Goal: Information Seeking & Learning: Find specific fact

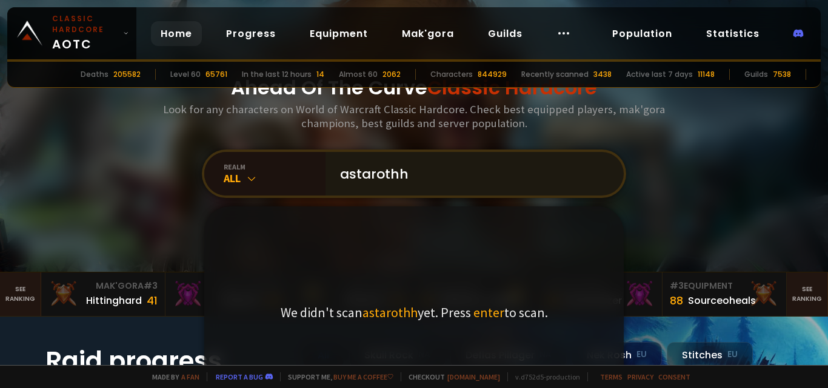
click at [356, 172] on input "astarothh" at bounding box center [471, 174] width 276 height 44
click at [418, 179] on input "astharothh" at bounding box center [471, 174] width 276 height 44
type input "a"
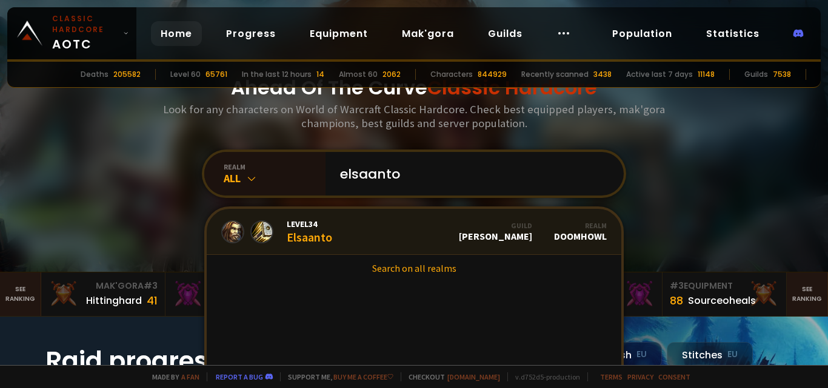
type input "elsaanto"
click at [415, 245] on link "Level 34 Elsaanto Guild [PERSON_NAME] Realm Doomhowl" at bounding box center [414, 232] width 414 height 46
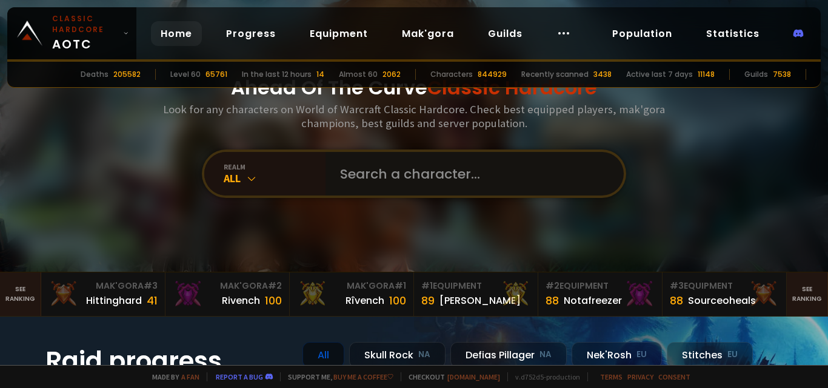
click at [393, 183] on input "text" at bounding box center [471, 174] width 276 height 44
type input "raandy"
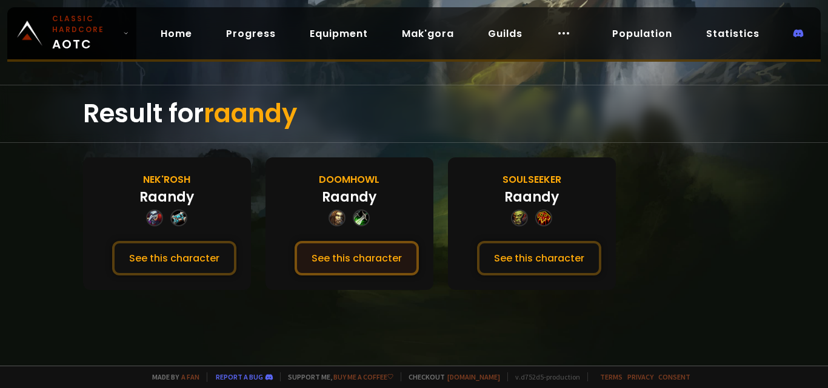
click at [370, 254] on button "See this character" at bounding box center [356, 258] width 124 height 35
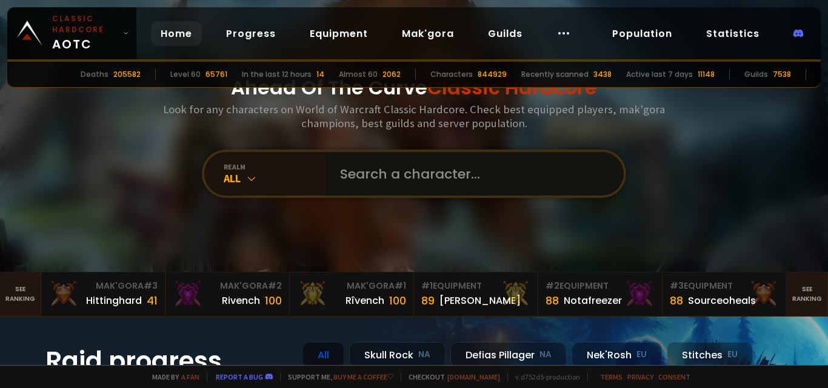
click at [396, 173] on input "text" at bounding box center [471, 174] width 276 height 44
type input "animalon"
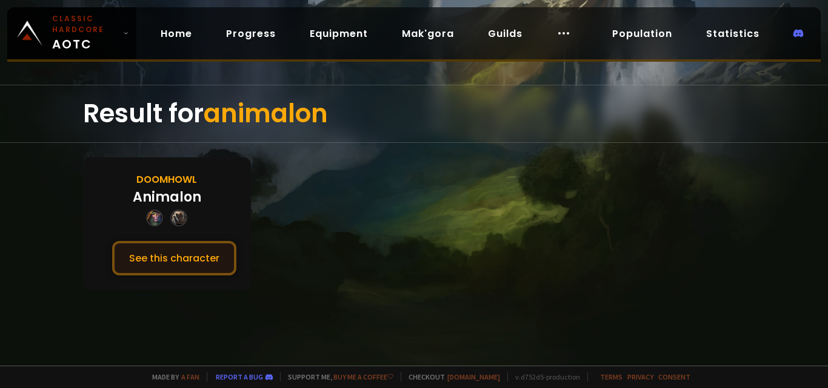
click at [205, 256] on button "See this character" at bounding box center [174, 258] width 124 height 35
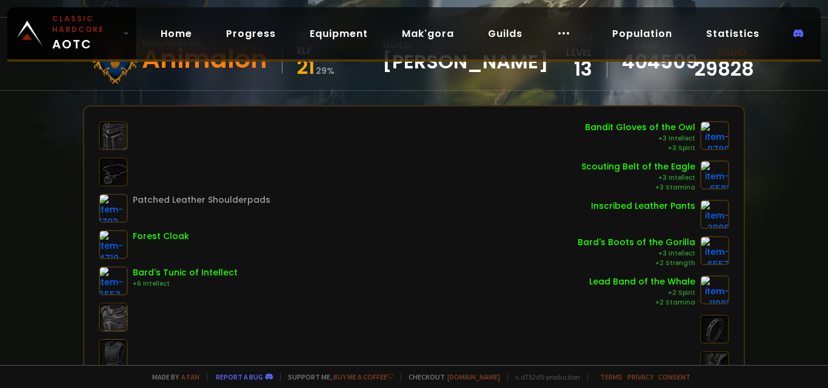
scroll to position [119, 0]
